Goal: Information Seeking & Learning: Check status

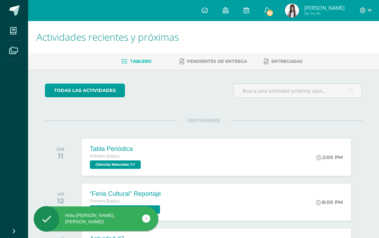
click at [299, 11] on img at bounding box center [292, 11] width 14 height 14
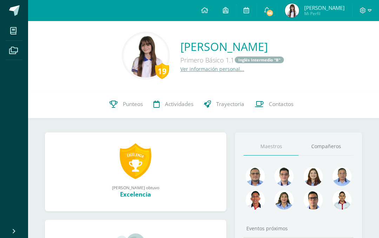
click at [118, 105] on link "Punteos" at bounding box center [126, 104] width 44 height 28
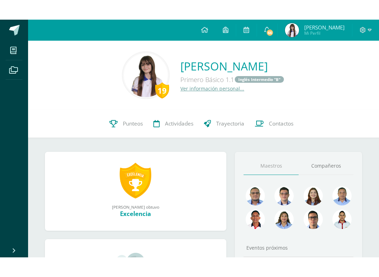
scroll to position [6, 0]
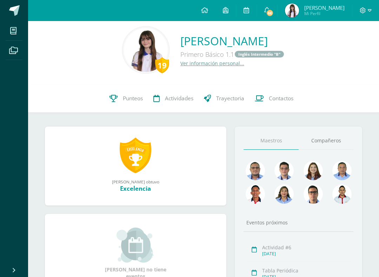
click at [334, 143] on link "Compañeros" at bounding box center [325, 141] width 55 height 18
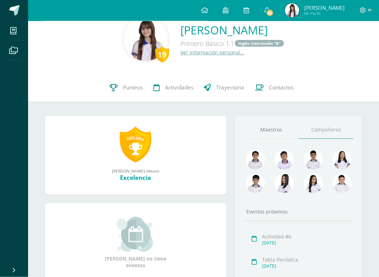
scroll to position [16, 0]
click at [257, 159] on img at bounding box center [254, 159] width 19 height 19
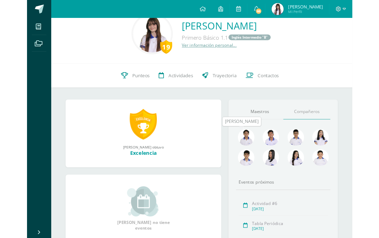
scroll to position [36, 0]
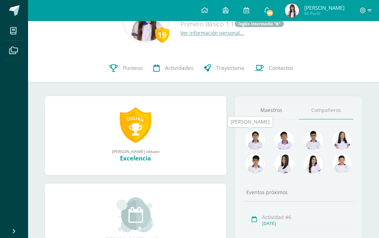
click at [291, 134] on img at bounding box center [283, 139] width 19 height 19
click at [342, 136] on img at bounding box center [341, 139] width 19 height 19
click at [315, 190] on div "Eventos próximos" at bounding box center [298, 192] width 110 height 7
click at [341, 165] on img at bounding box center [341, 163] width 19 height 19
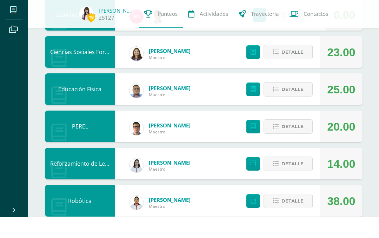
scroll to position [477, 0]
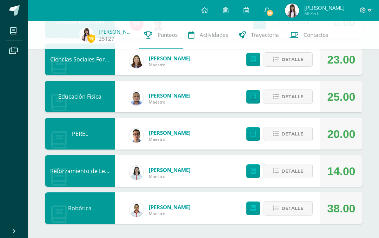
click at [298, 127] on button "Detalle" at bounding box center [287, 134] width 49 height 14
click at [297, 133] on span at bounding box center [288, 133] width 34 height 9
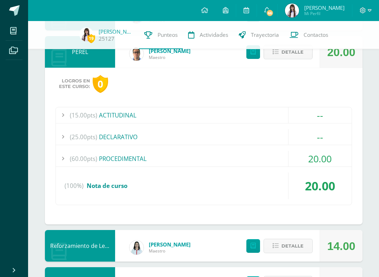
scroll to position [558, 0]
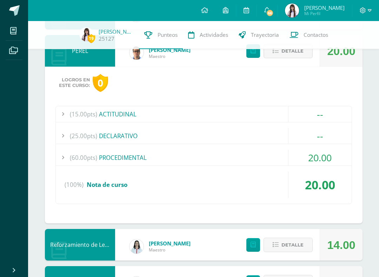
click at [74, 156] on span "(60.00pts)" at bounding box center [83, 158] width 27 height 16
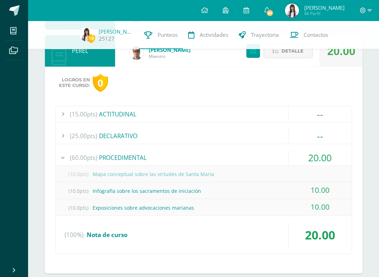
click at [68, 156] on div at bounding box center [63, 158] width 14 height 16
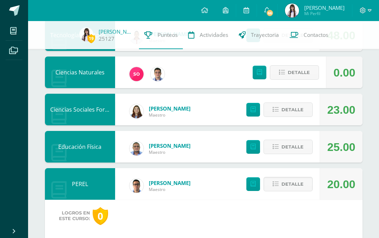
scroll to position [425, 0]
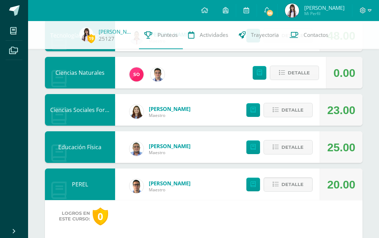
click at [285, 183] on span "Detalle" at bounding box center [292, 184] width 22 height 13
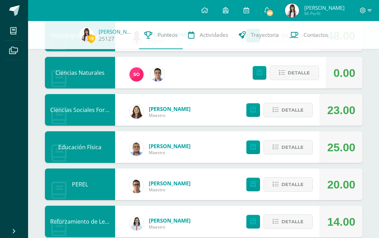
click at [304, 71] on span "Detalle" at bounding box center [298, 72] width 22 height 13
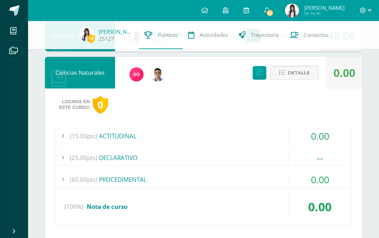
click at [300, 183] on div "0.00" at bounding box center [319, 179] width 63 height 16
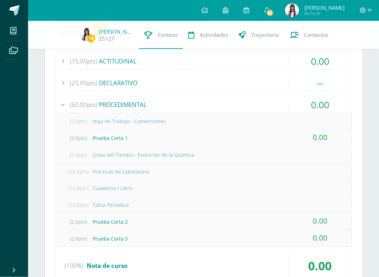
scroll to position [501, 0]
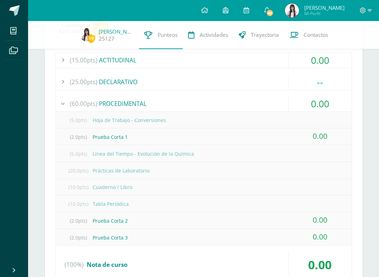
click at [323, 100] on div "0.00" at bounding box center [319, 104] width 63 height 16
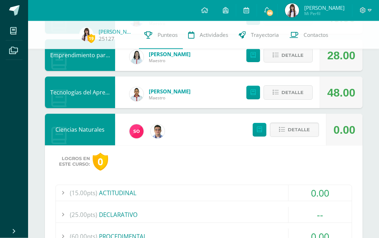
scroll to position [367, 0]
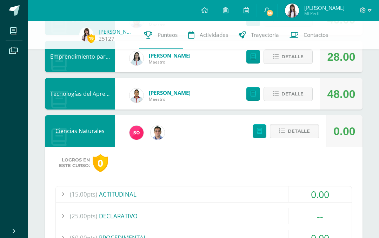
click at [308, 128] on span "Detalle" at bounding box center [298, 130] width 22 height 13
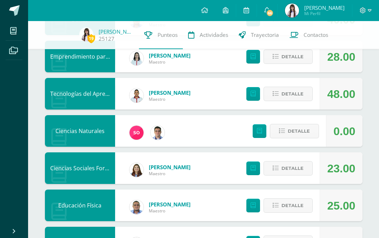
click at [306, 97] on button "Detalle" at bounding box center [287, 94] width 49 height 14
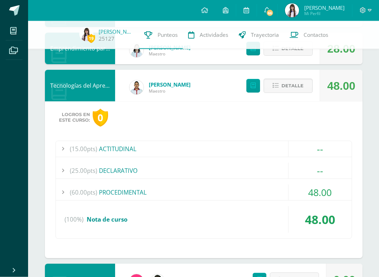
scroll to position [376, 0]
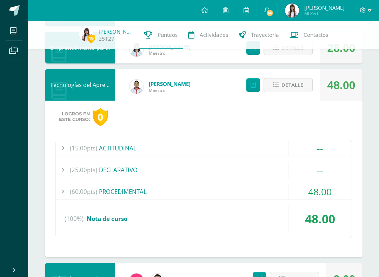
click at [282, 189] on div "(60.00pts) PROCEDIMENTAL" at bounding box center [203, 192] width 295 height 16
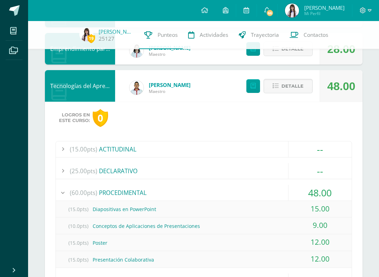
scroll to position [366, 0]
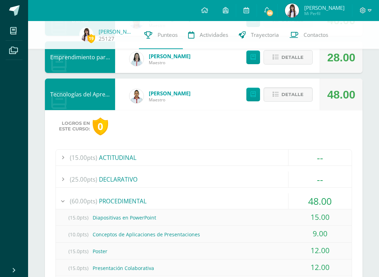
click at [304, 92] on button "Detalle" at bounding box center [287, 94] width 49 height 14
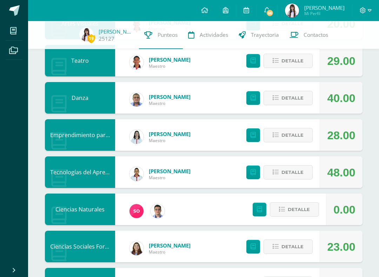
scroll to position [289, 0]
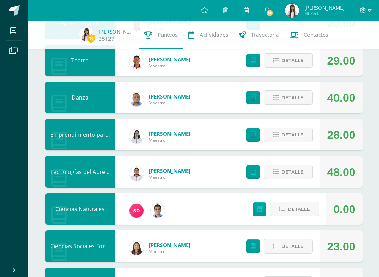
click at [299, 136] on span "Detalle" at bounding box center [292, 134] width 22 height 13
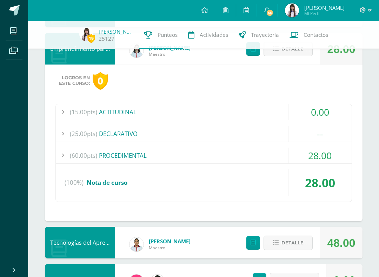
scroll to position [384, 0]
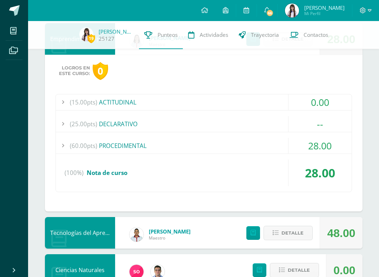
click at [330, 143] on div "28.00" at bounding box center [319, 146] width 63 height 16
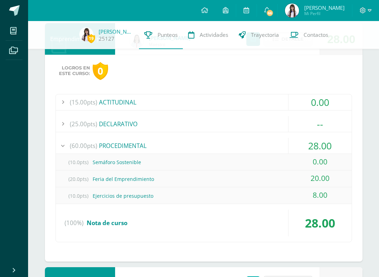
click at [331, 138] on div "28.00" at bounding box center [319, 146] width 63 height 16
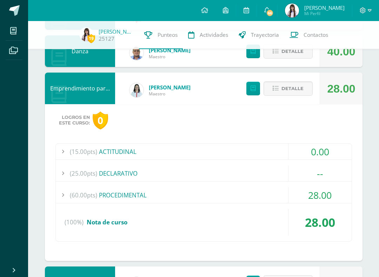
scroll to position [335, 0]
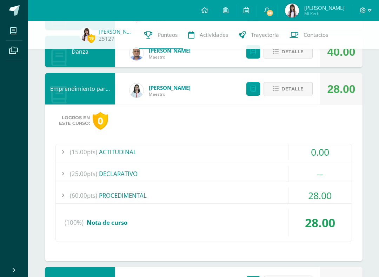
click at [307, 90] on button "Detalle" at bounding box center [287, 89] width 49 height 14
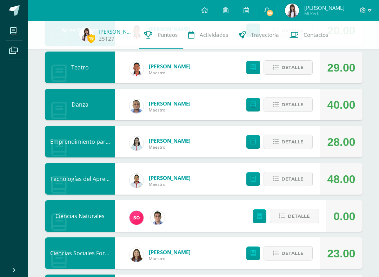
scroll to position [281, 0]
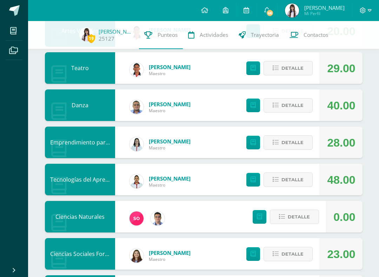
click at [300, 108] on span "Detalle" at bounding box center [292, 105] width 22 height 13
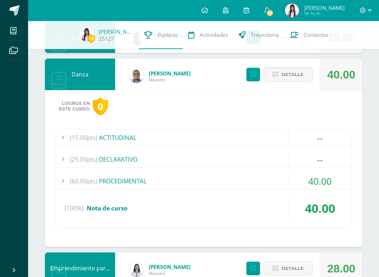
click at [326, 175] on div "40.00" at bounding box center [319, 181] width 63 height 16
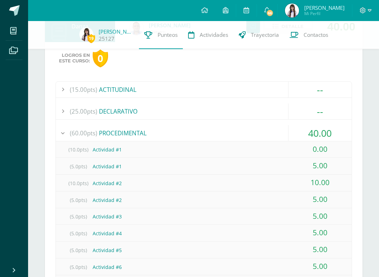
scroll to position [361, 0]
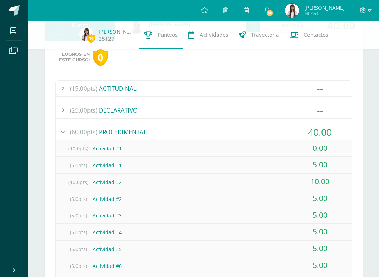
click at [342, 128] on div "40.00" at bounding box center [319, 132] width 63 height 16
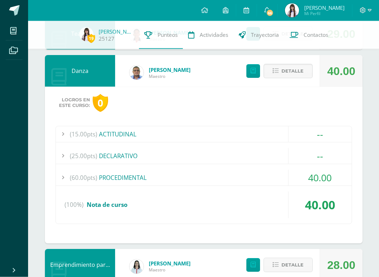
scroll to position [293, 0]
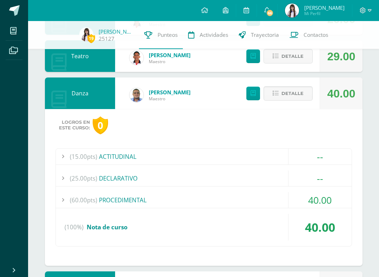
click at [299, 100] on span "Detalle" at bounding box center [292, 93] width 22 height 13
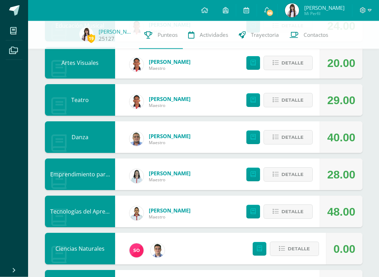
scroll to position [249, 0]
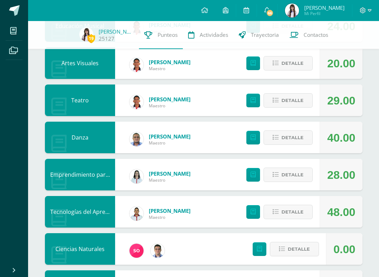
click at [310, 101] on button "Detalle" at bounding box center [287, 100] width 49 height 14
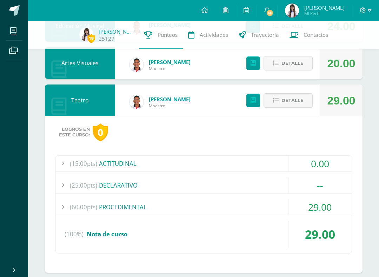
click at [316, 193] on div "(25.00pts) DECLARATIVO --" at bounding box center [203, 185] width 295 height 16
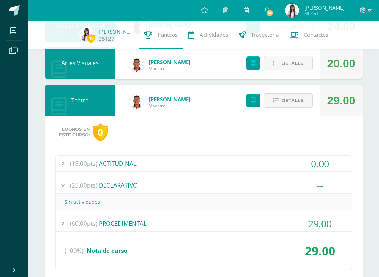
scroll to position [259, 0]
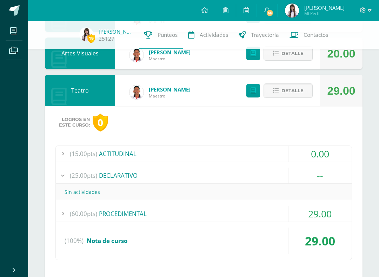
click at [304, 218] on div "29.00" at bounding box center [319, 214] width 63 height 16
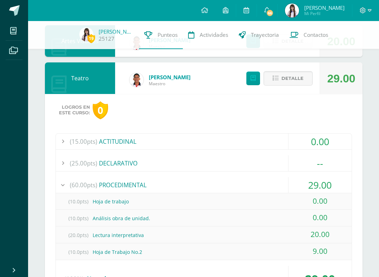
scroll to position [271, 0]
click at [303, 77] on span "Detalle" at bounding box center [292, 78] width 22 height 13
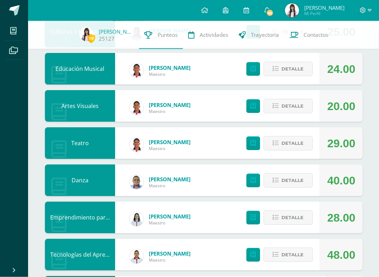
scroll to position [202, 0]
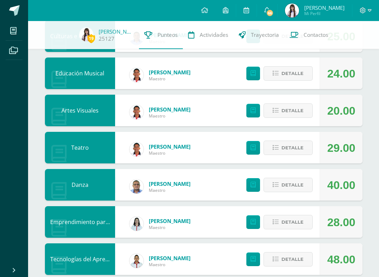
click at [304, 108] on button "Detalle" at bounding box center [287, 110] width 49 height 14
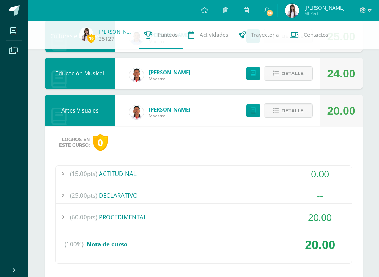
click at [300, 216] on div "20.00" at bounding box center [319, 217] width 63 height 16
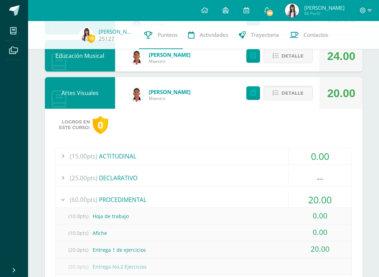
scroll to position [233, 0]
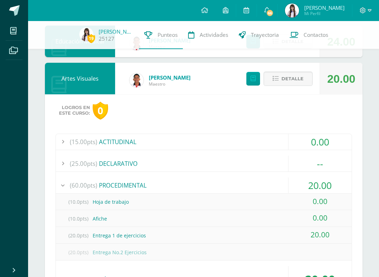
click at [326, 183] on div "20.00" at bounding box center [319, 185] width 63 height 16
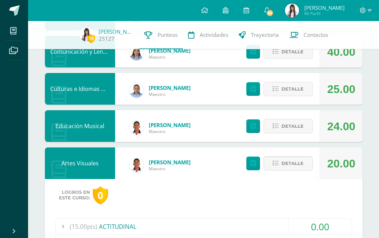
scroll to position [131, 0]
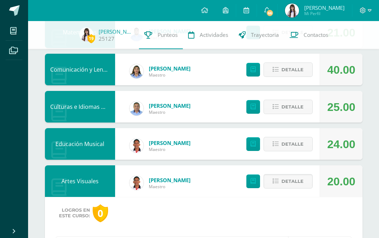
click at [302, 176] on span "Detalle" at bounding box center [292, 181] width 22 height 13
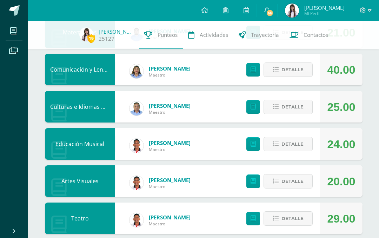
click at [307, 142] on button "Detalle" at bounding box center [287, 144] width 49 height 14
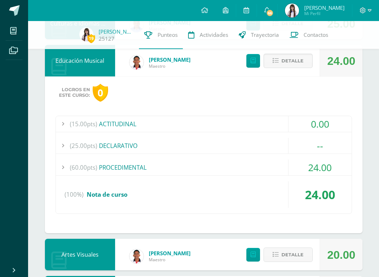
scroll to position [214, 0]
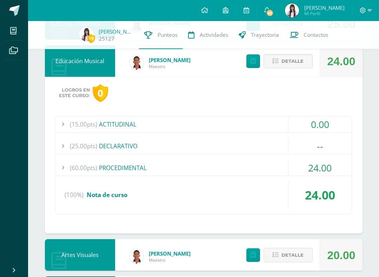
click at [335, 168] on div "24.00" at bounding box center [319, 168] width 63 height 16
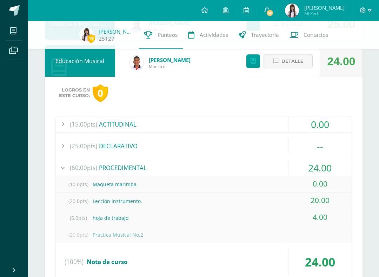
click at [339, 166] on div "24.00" at bounding box center [319, 168] width 63 height 16
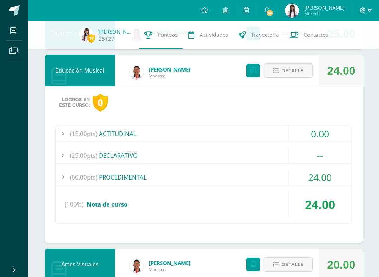
scroll to position [202, 0]
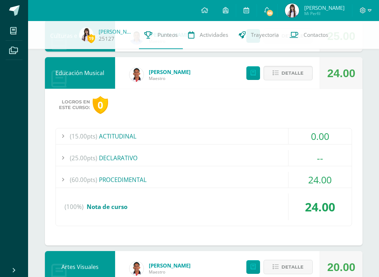
click at [321, 183] on div "24.00" at bounding box center [319, 180] width 63 height 16
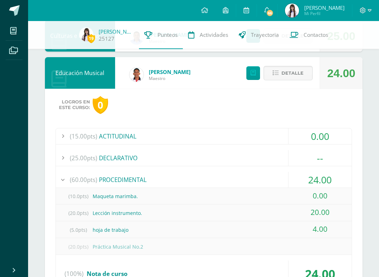
click at [319, 178] on div "24.00" at bounding box center [319, 180] width 63 height 16
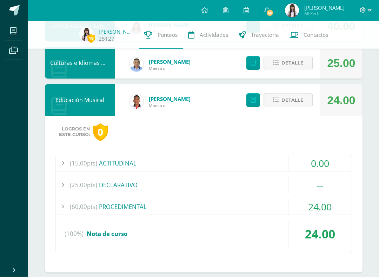
scroll to position [162, 0]
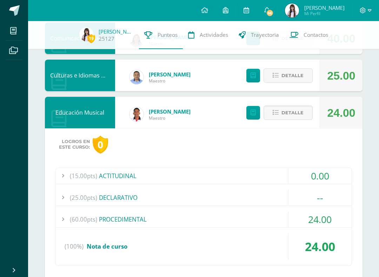
click at [302, 114] on span "Detalle" at bounding box center [292, 112] width 22 height 13
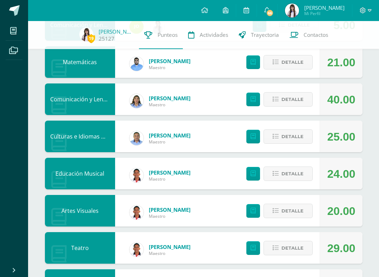
scroll to position [102, 0]
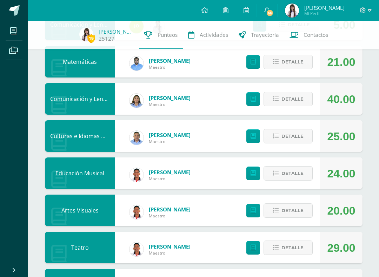
click at [302, 137] on span "Detalle" at bounding box center [292, 136] width 22 height 13
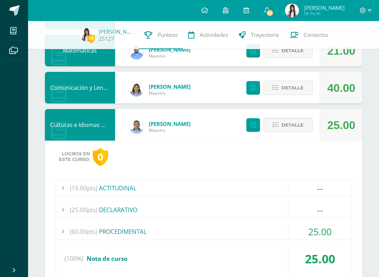
scroll to position [113, 0]
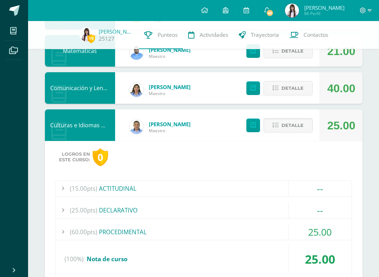
click at [281, 223] on div "(15.00pts) ACTITUDINAL -- (1.0pts) GUIA PROGRAMATICA (1.0pts) ENLACE PARA CALCU…" at bounding box center [203, 229] width 296 height 98
click at [272, 227] on div "(60.00pts) PROCEDIMENTAL" at bounding box center [203, 232] width 295 height 16
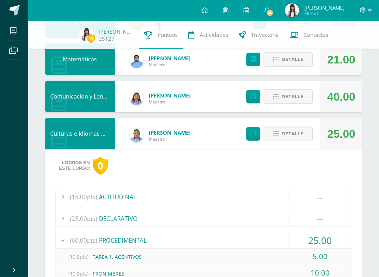
scroll to position [91, 0]
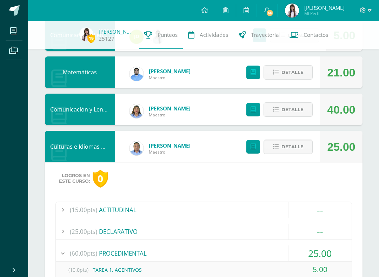
click at [299, 146] on span "Detalle" at bounding box center [292, 146] width 22 height 13
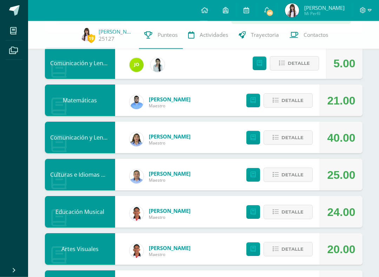
scroll to position [49, 0]
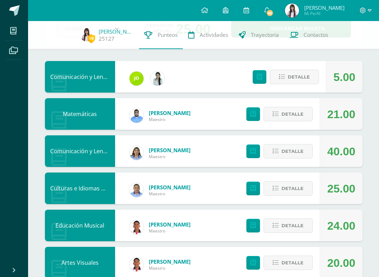
click at [300, 155] on span "Detalle" at bounding box center [292, 151] width 22 height 13
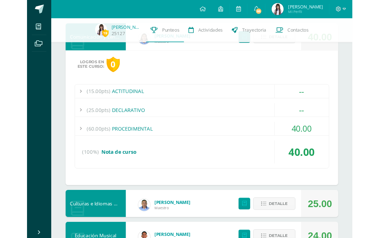
scroll to position [156, 0]
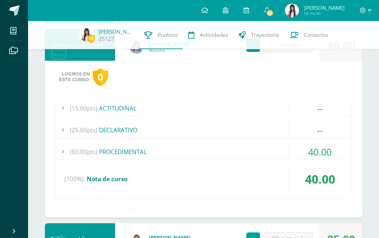
click at [324, 149] on div "40.00" at bounding box center [319, 152] width 63 height 16
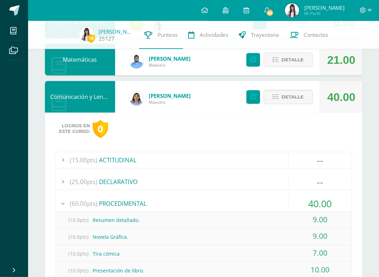
scroll to position [103, 0]
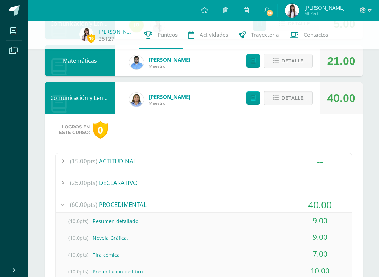
click at [303, 101] on span "Detalle" at bounding box center [292, 97] width 22 height 13
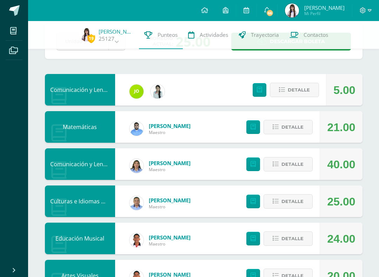
scroll to position [36, 0]
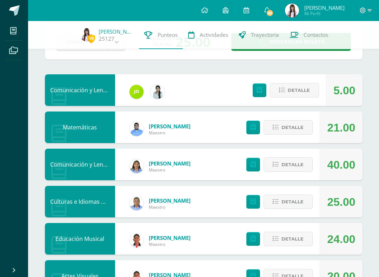
click at [304, 128] on button "Detalle" at bounding box center [287, 127] width 49 height 14
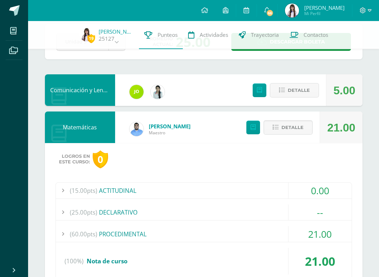
click at [315, 227] on div "21.00" at bounding box center [319, 234] width 63 height 16
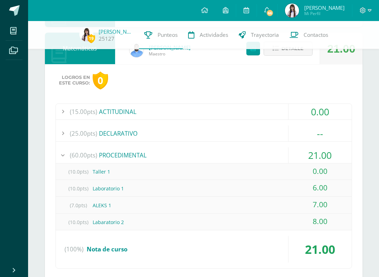
scroll to position [94, 0]
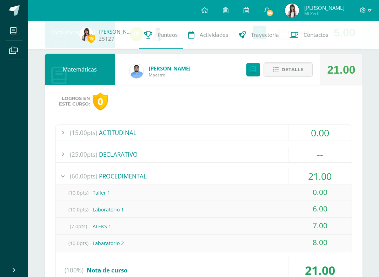
click at [300, 70] on span "Detalle" at bounding box center [292, 69] width 22 height 13
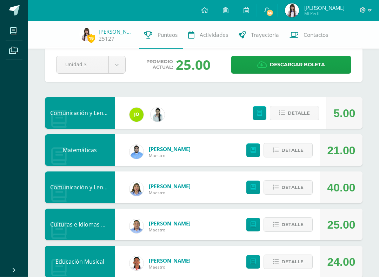
scroll to position [12, 0]
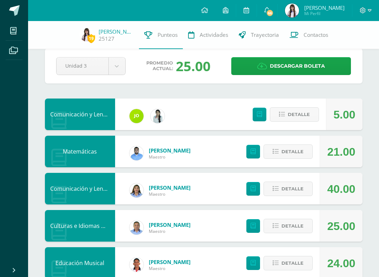
click at [291, 117] on span "Detalle" at bounding box center [298, 114] width 22 height 13
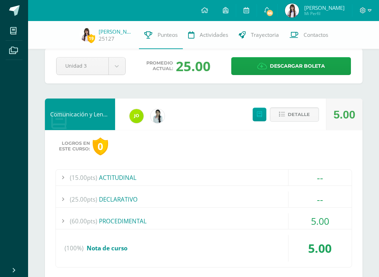
click at [296, 237] on div "5.00" at bounding box center [319, 248] width 63 height 27
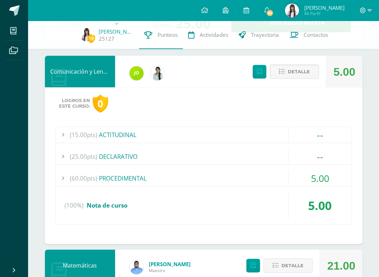
scroll to position [54, 0]
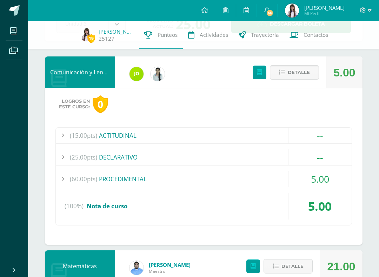
click at [289, 178] on div "5.00" at bounding box center [319, 179] width 63 height 16
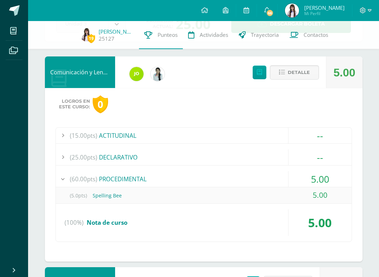
click at [329, 181] on div "5.00" at bounding box center [319, 179] width 63 height 16
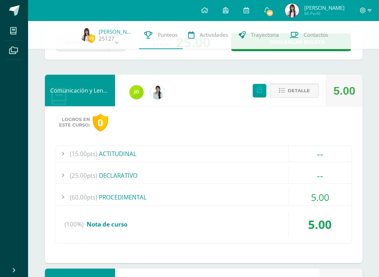
scroll to position [36, 0]
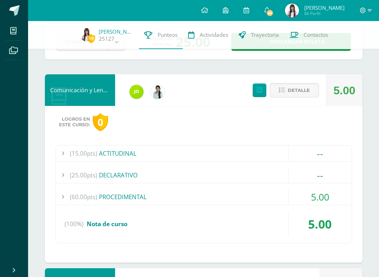
click at [302, 91] on span "Detalle" at bounding box center [298, 90] width 22 height 13
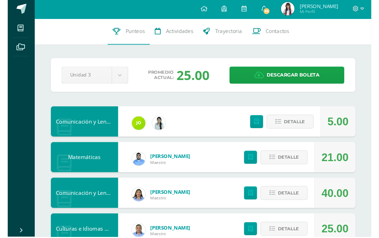
scroll to position [0, 0]
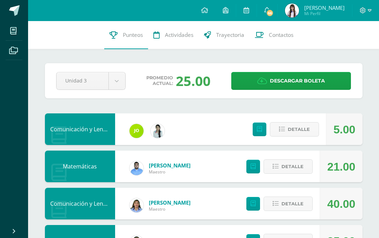
click at [273, 12] on span "66" at bounding box center [270, 13] width 8 height 8
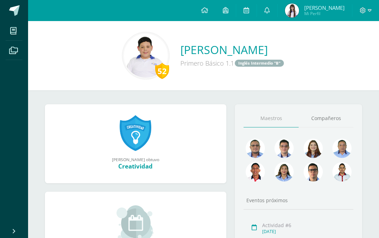
click at [341, 116] on link "Compañeros" at bounding box center [325, 118] width 55 height 18
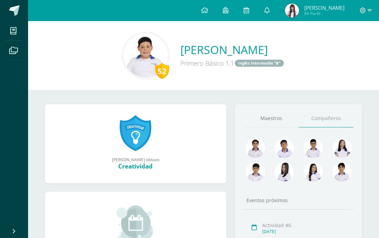
click at [343, 117] on link "Compañeros" at bounding box center [325, 118] width 55 height 18
